Goal: Navigation & Orientation: Find specific page/section

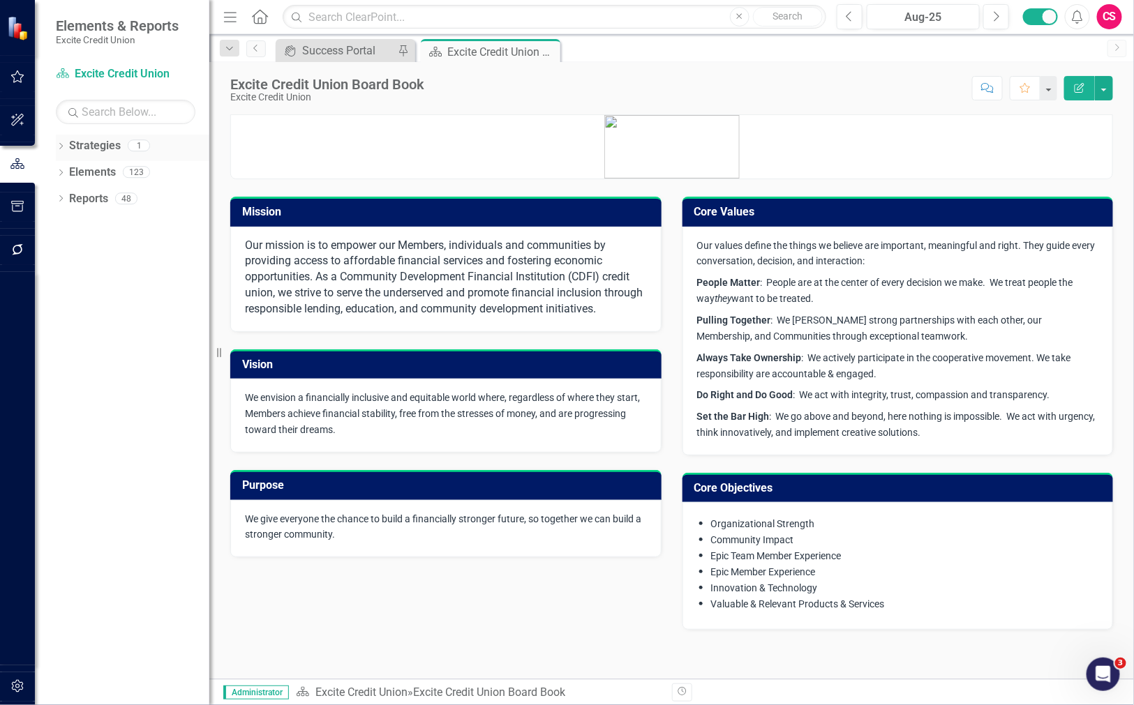
click at [59, 144] on icon "Dropdown" at bounding box center [61, 148] width 10 height 8
click at [103, 167] on link "Excite Credit Union" at bounding box center [143, 173] width 133 height 16
click at [91, 197] on link "Elements" at bounding box center [92, 199] width 47 height 16
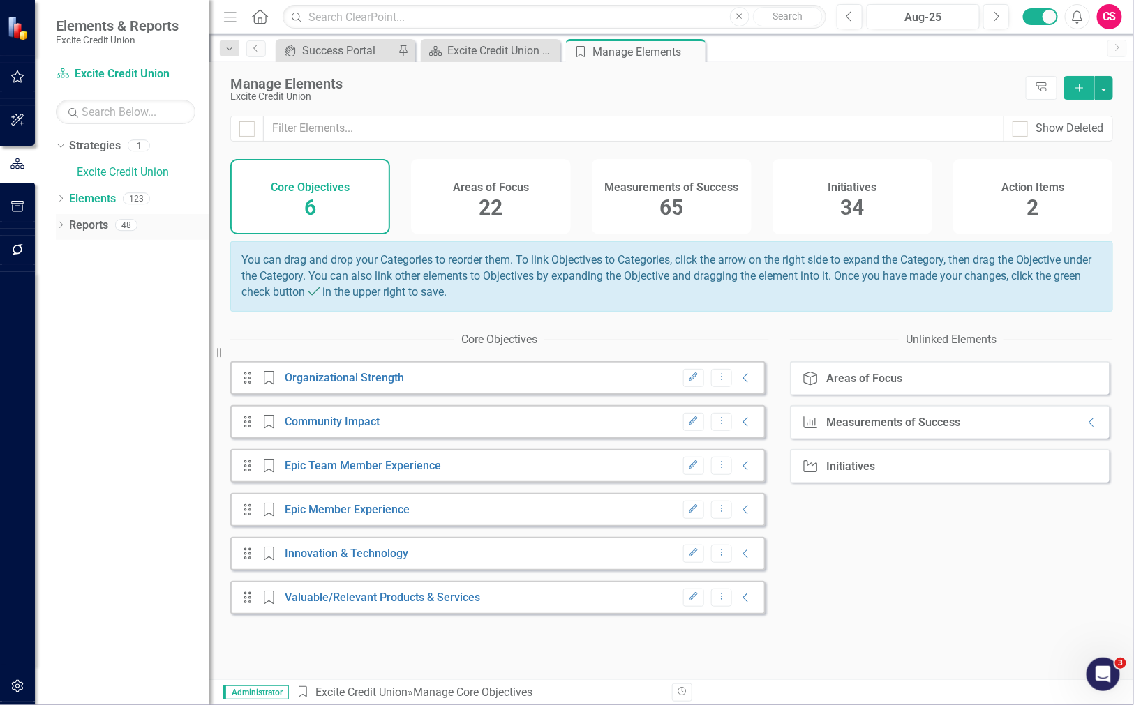
click at [60, 228] on icon "Dropdown" at bounding box center [61, 227] width 10 height 8
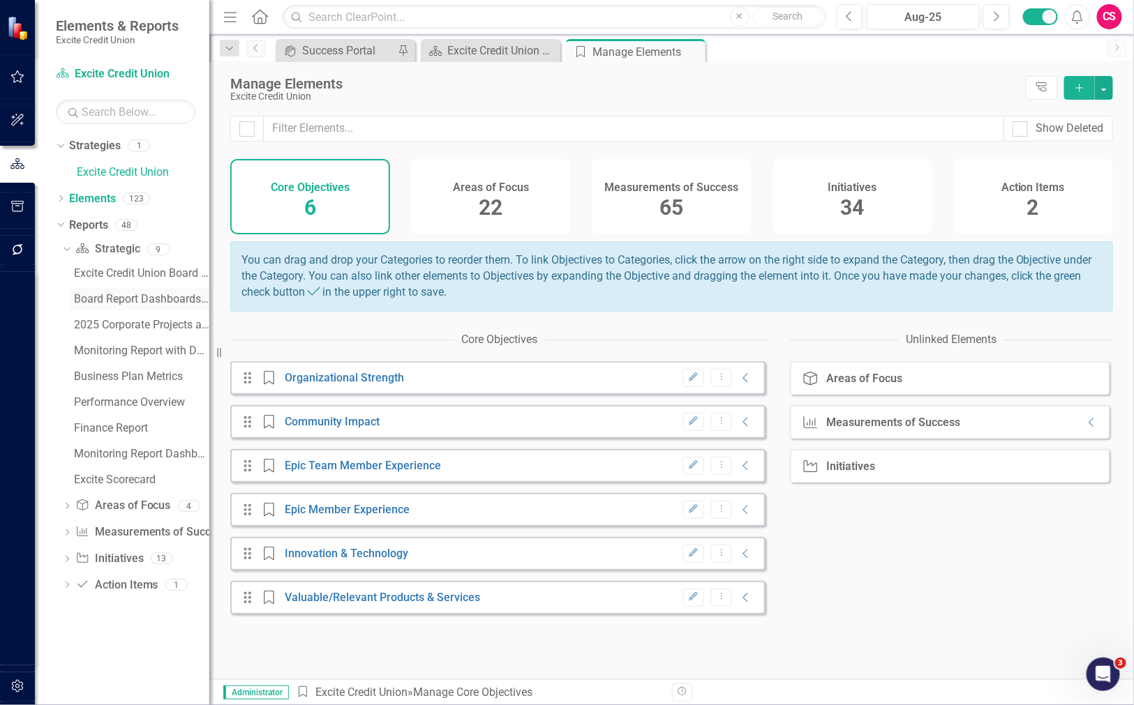
click at [107, 303] on div "Board Report Dashboards and Scorecard" at bounding box center [141, 299] width 135 height 13
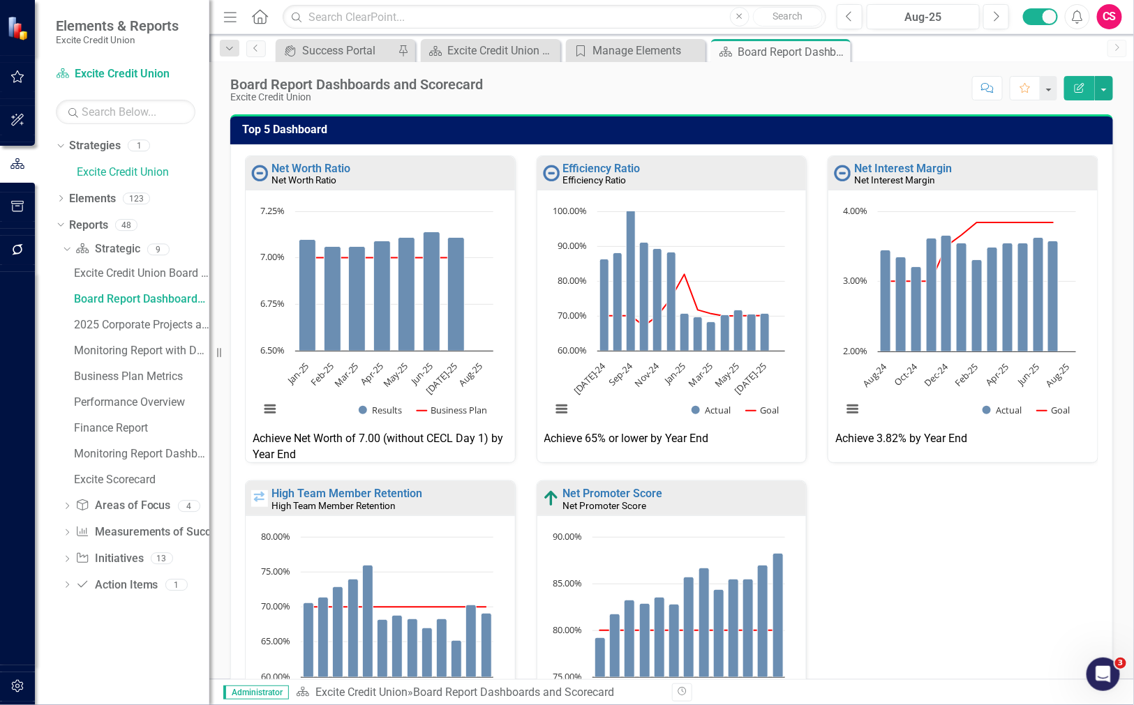
click at [25, 567] on div at bounding box center [17, 468] width 35 height 393
